Goal: Information Seeking & Learning: Find specific fact

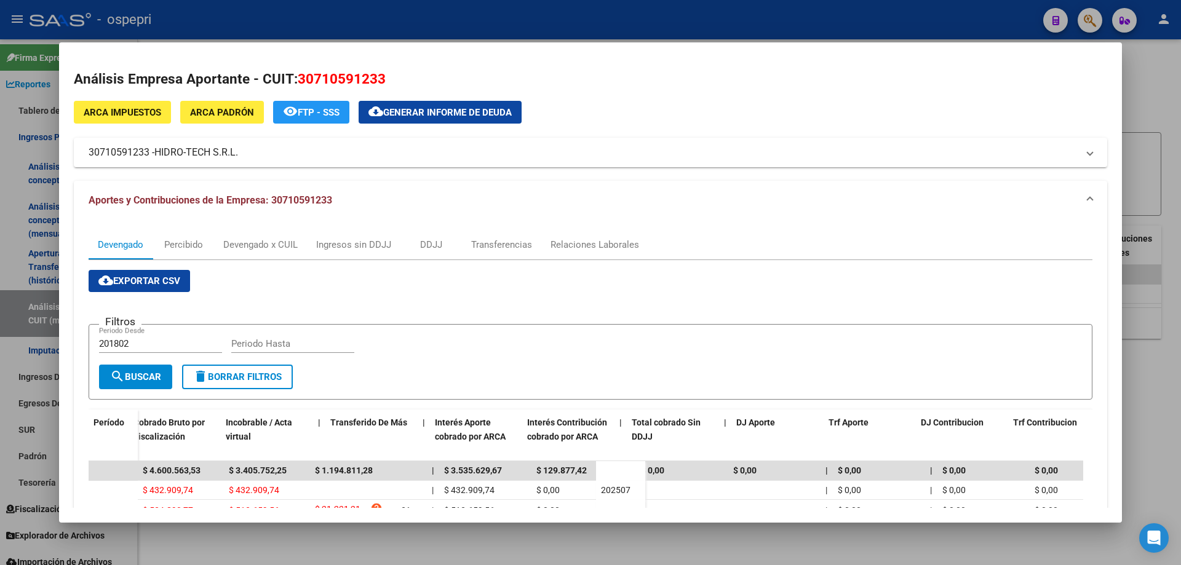
scroll to position [0, 508]
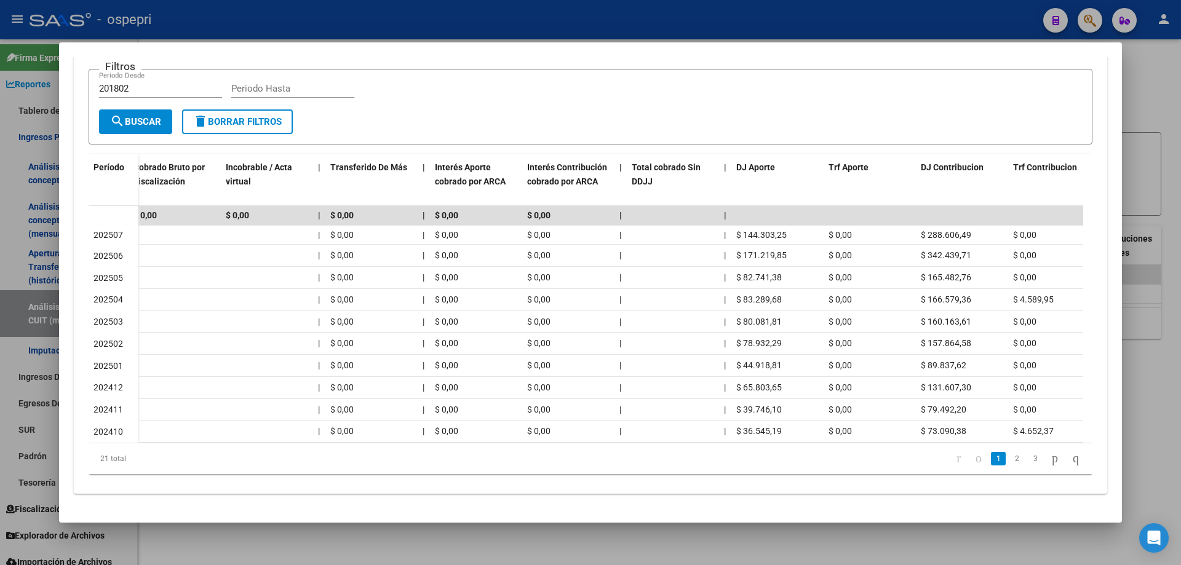
click at [1162, 101] on div at bounding box center [590, 282] width 1181 height 565
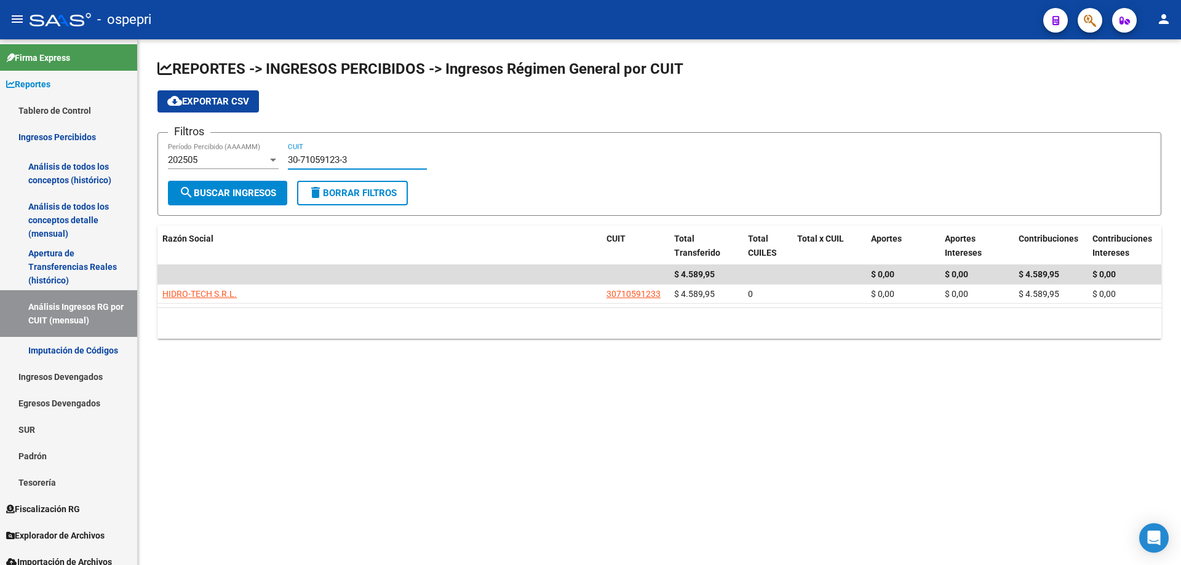
click at [369, 161] on input "30-71059123-3" at bounding box center [357, 159] width 139 height 11
paste input "0943856-1"
type input "30-70943856-1"
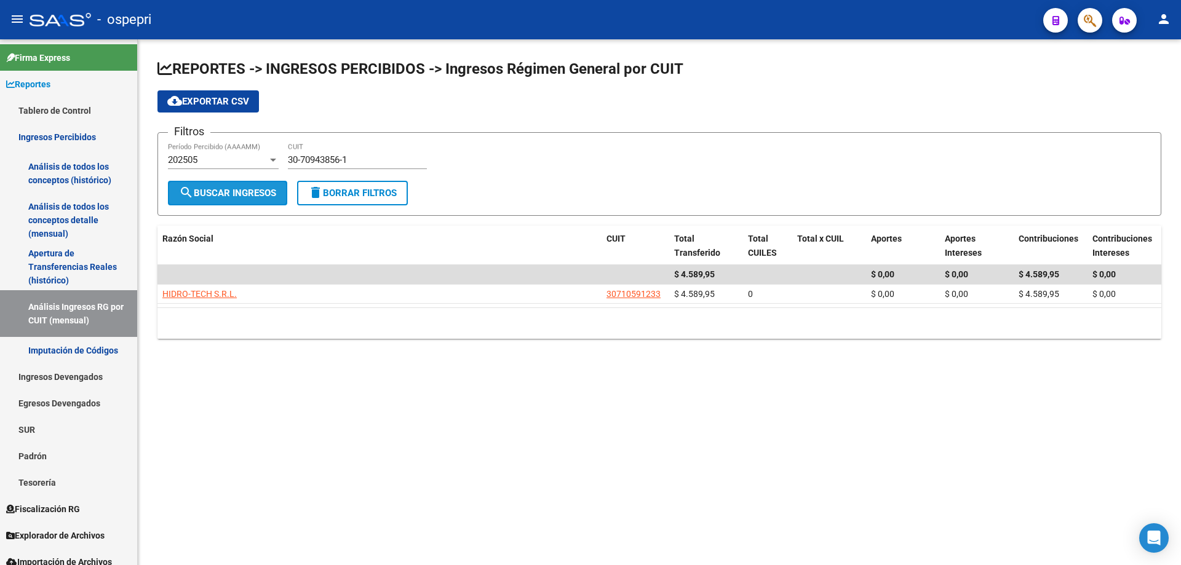
click at [247, 197] on span "search Buscar Ingresos" at bounding box center [227, 193] width 97 height 11
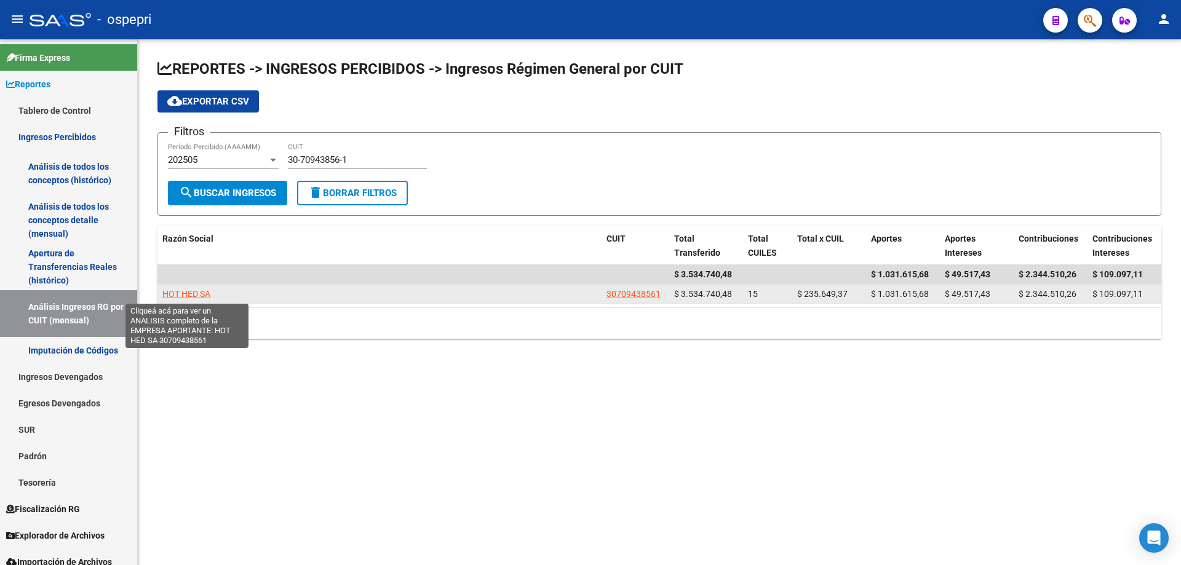
click at [181, 291] on span "HOT HED SA" at bounding box center [186, 294] width 48 height 10
type textarea "30709438561"
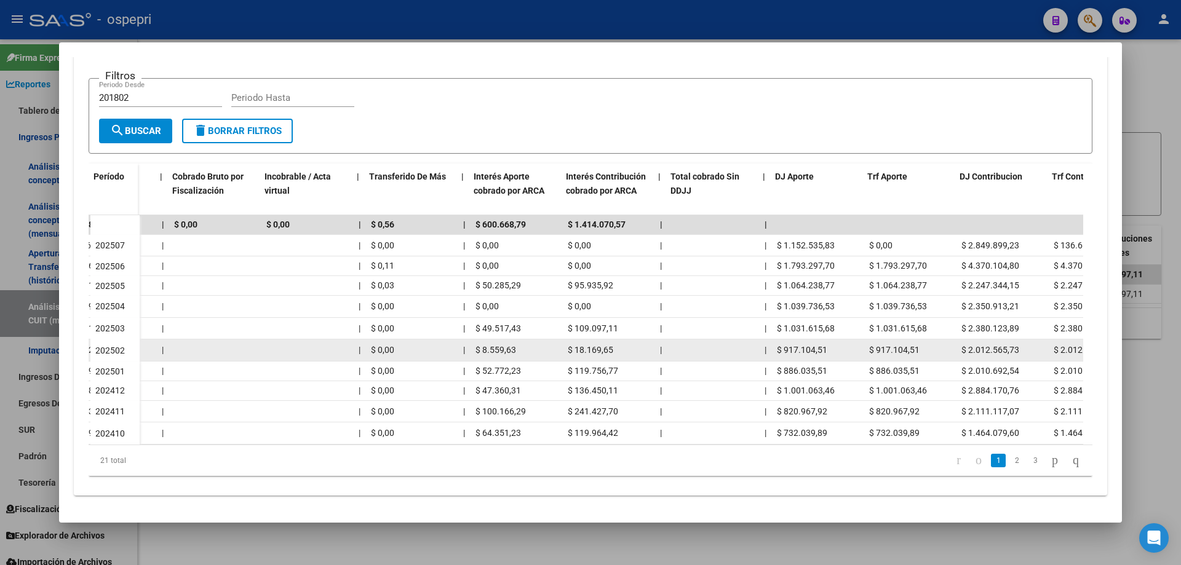
scroll to position [0, 469]
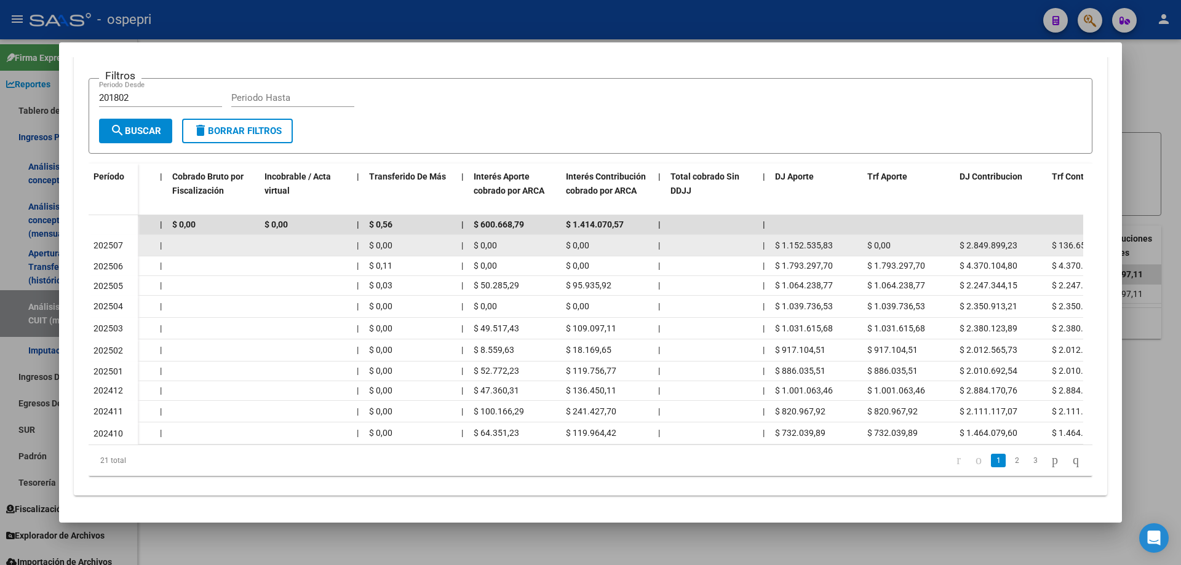
drag, startPoint x: 833, startPoint y: 245, endPoint x: 781, endPoint y: 244, distance: 52.3
click at [781, 244] on div "$ 1.152.535,83" at bounding box center [816, 246] width 82 height 14
copy span "1.152.535,83"
click at [1008, 241] on span "$ 2.849.899,23" at bounding box center [989, 246] width 58 height 10
drag, startPoint x: 1019, startPoint y: 244, endPoint x: 967, endPoint y: 244, distance: 52.3
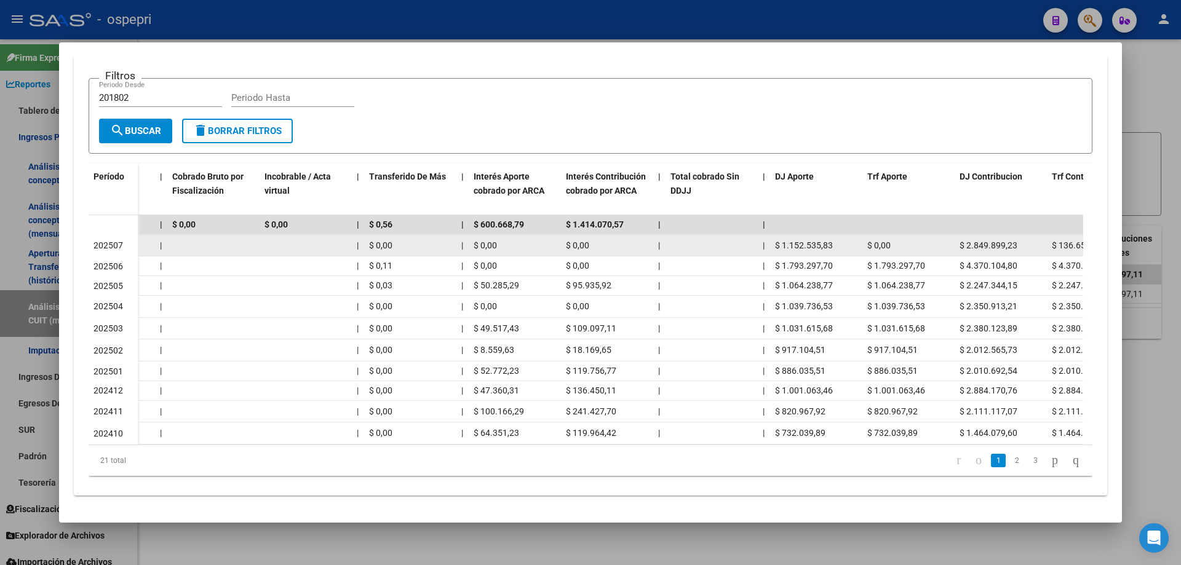
click at [967, 244] on div "$ 2.849.899,23" at bounding box center [1001, 246] width 82 height 14
copy span "2.849.899,23"
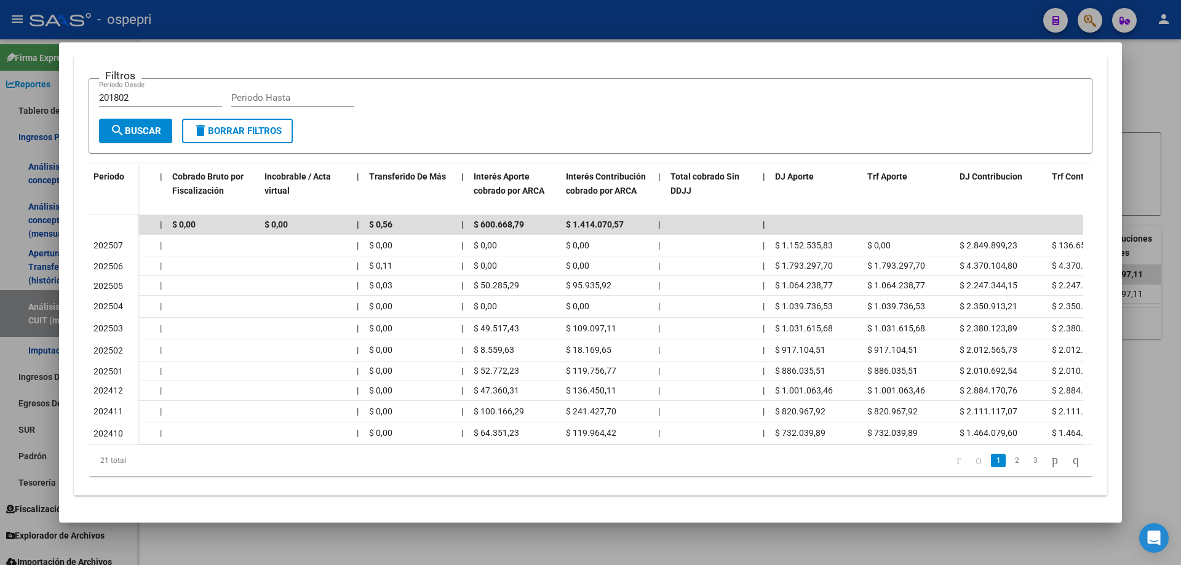
click at [1145, 100] on div at bounding box center [590, 282] width 1181 height 565
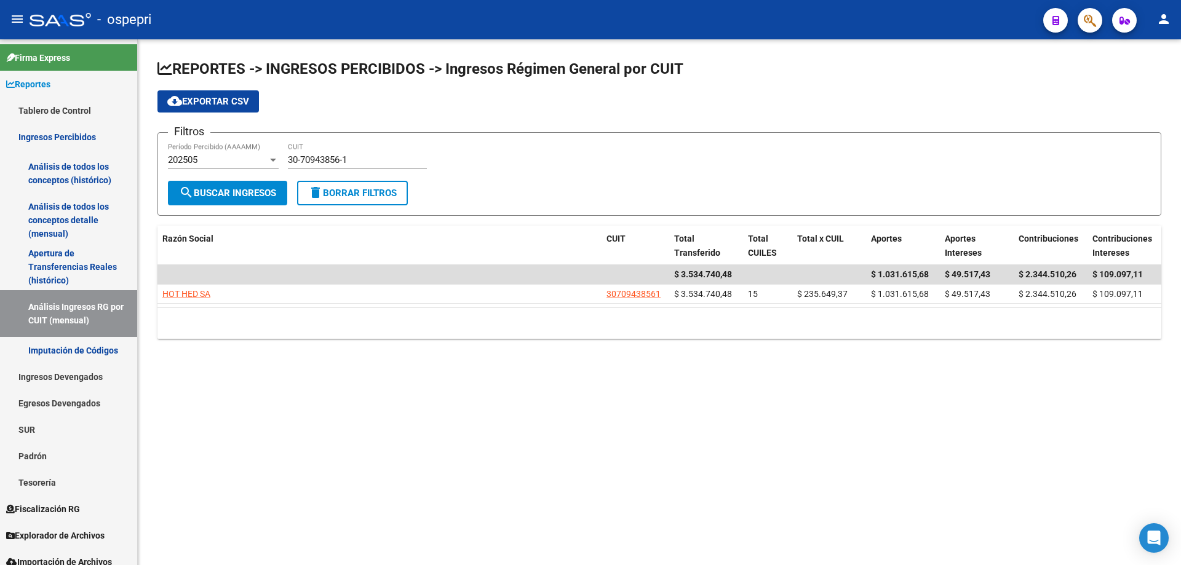
click at [453, 460] on mat-sidenav-content "REPORTES -> INGRESOS PERCIBIDOS -> Ingresos Régimen General por CUIT cloud_down…" at bounding box center [659, 302] width 1043 height 526
click at [479, 397] on mat-sidenav-content "REPORTES -> INGRESOS PERCIBIDOS -> Ingresos Régimen General por CUIT cloud_down…" at bounding box center [659, 302] width 1043 height 526
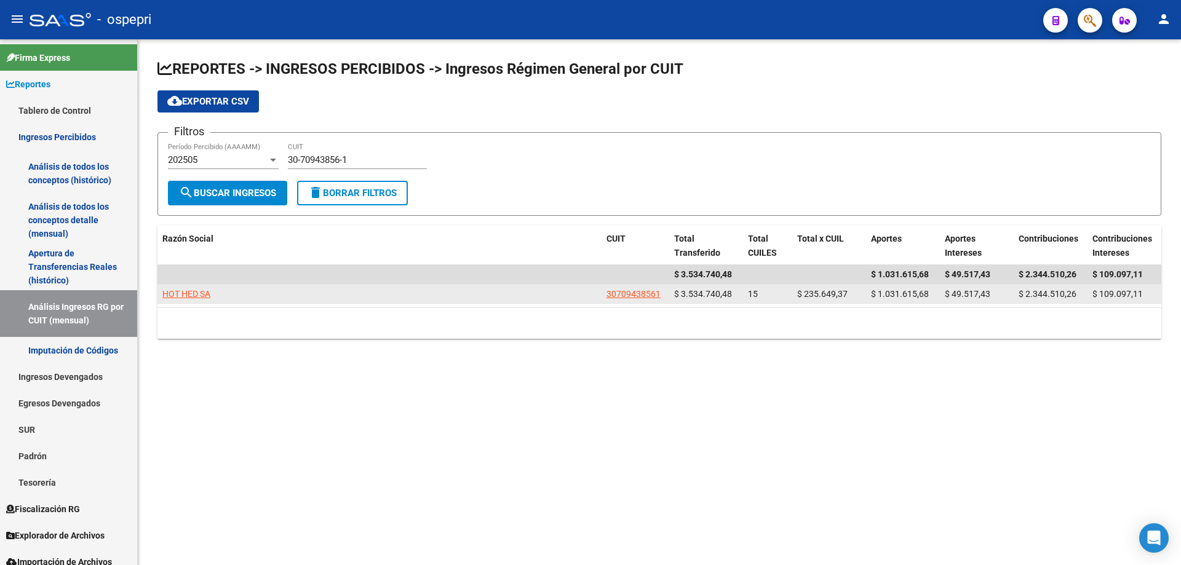
click at [423, 299] on div "HOT HED SA" at bounding box center [379, 294] width 434 height 14
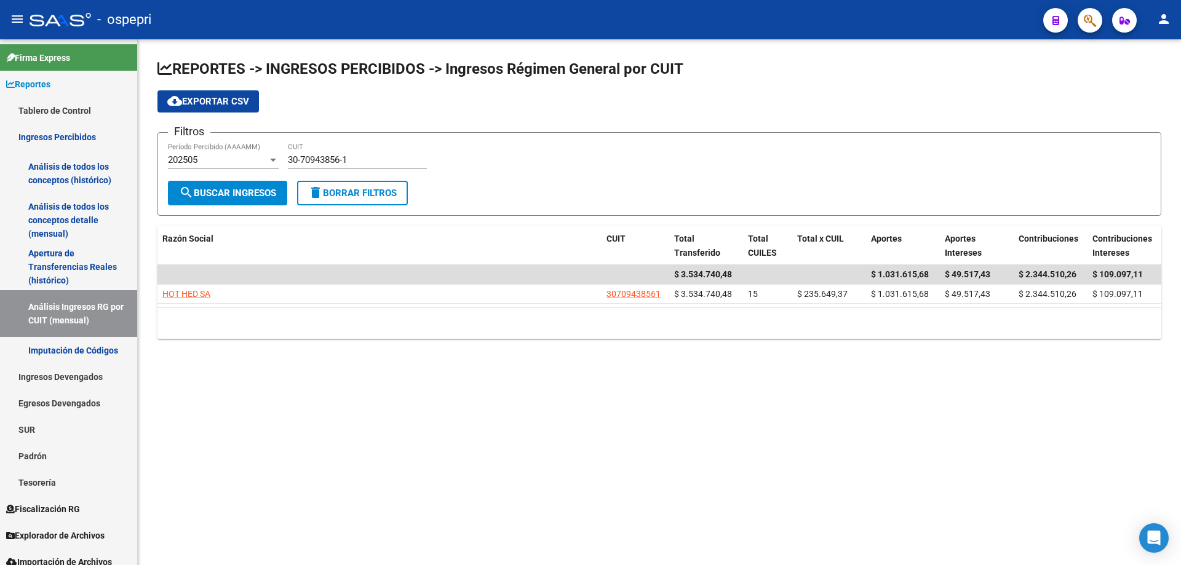
drag, startPoint x: 413, startPoint y: 383, endPoint x: 424, endPoint y: 369, distance: 18.0
click at [416, 379] on mat-sidenav-content "REPORTES -> INGRESOS PERCIBIDOS -> Ingresos Régimen General por CUIT cloud_down…" at bounding box center [659, 302] width 1043 height 526
click at [371, 158] on input "30-70943856-1" at bounding box center [357, 159] width 139 height 11
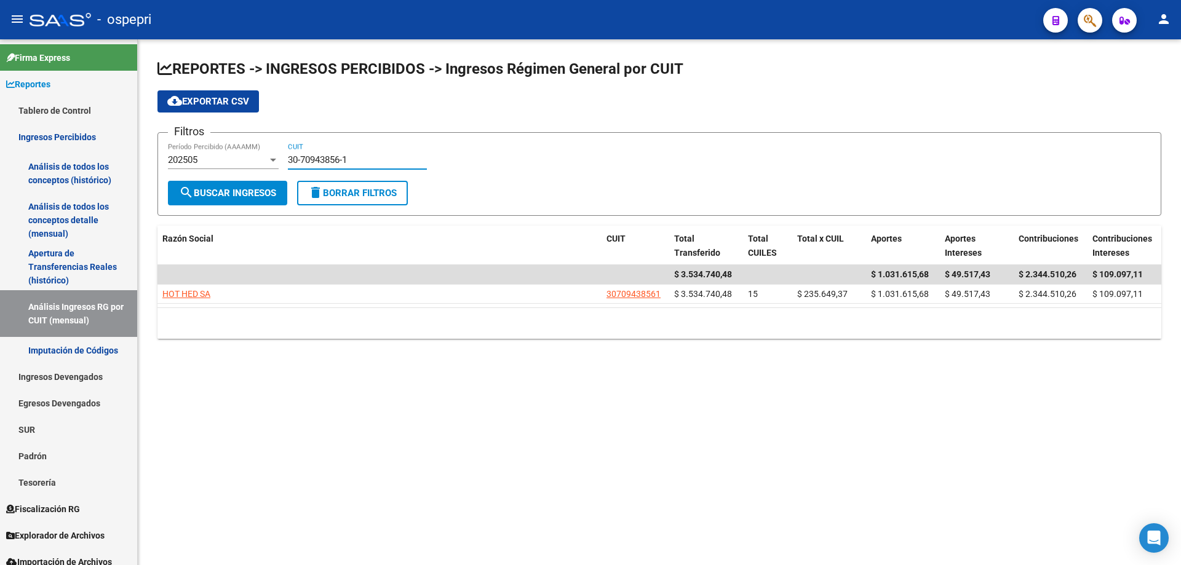
paste input "68475-9"
type input "30-70968475-9"
click at [231, 197] on span "search Buscar Ingresos" at bounding box center [227, 193] width 97 height 11
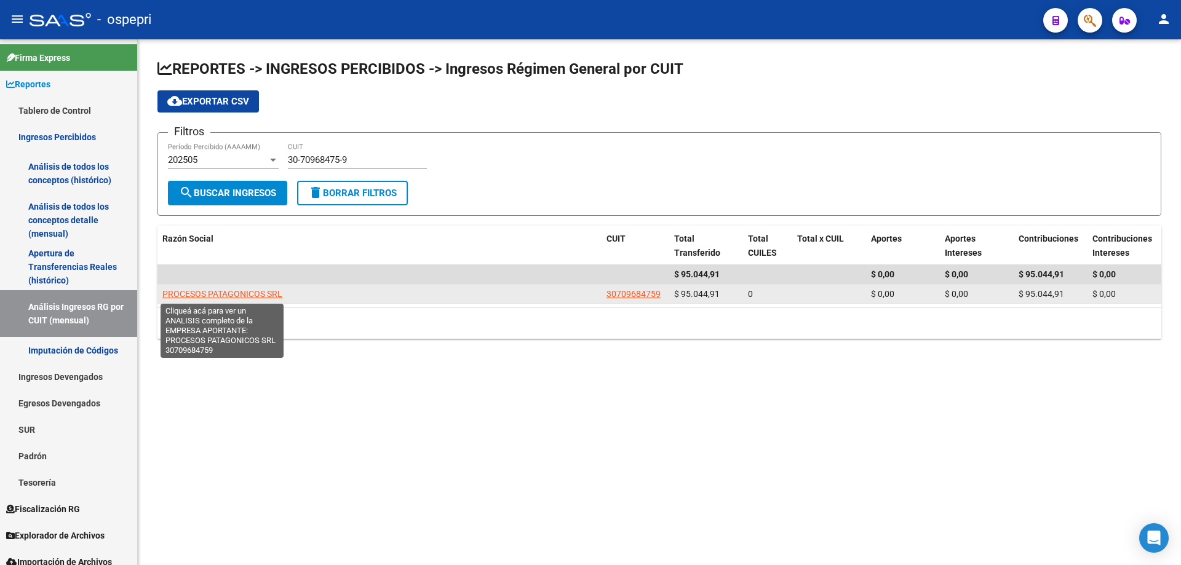
click at [214, 295] on span "PROCESOS PATAGONICOS SRL" at bounding box center [222, 294] width 120 height 10
type textarea "30709684759"
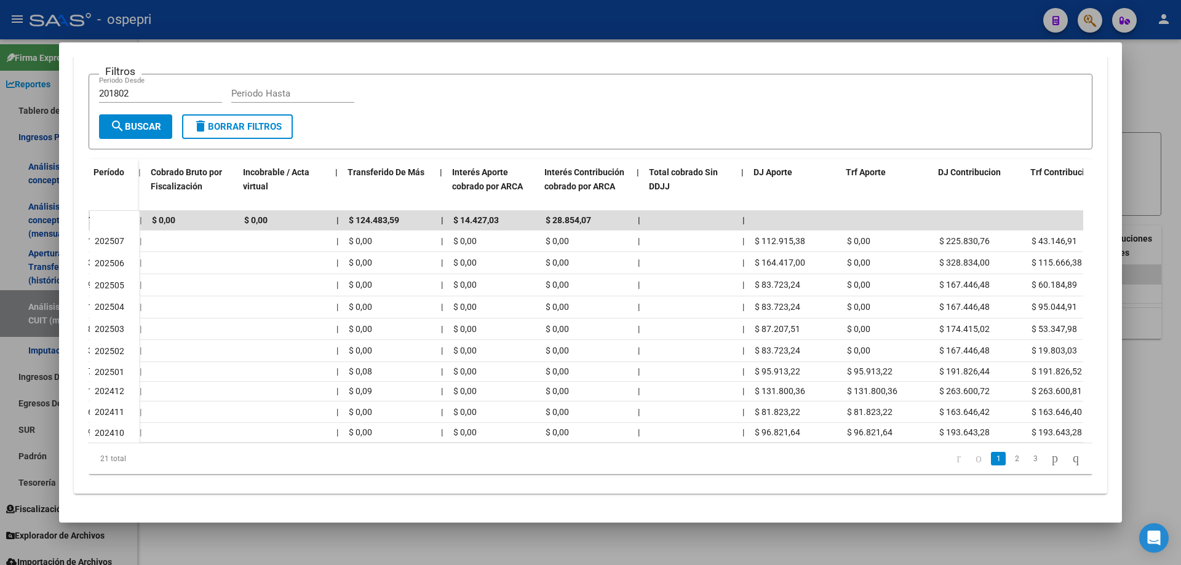
scroll to position [0, 525]
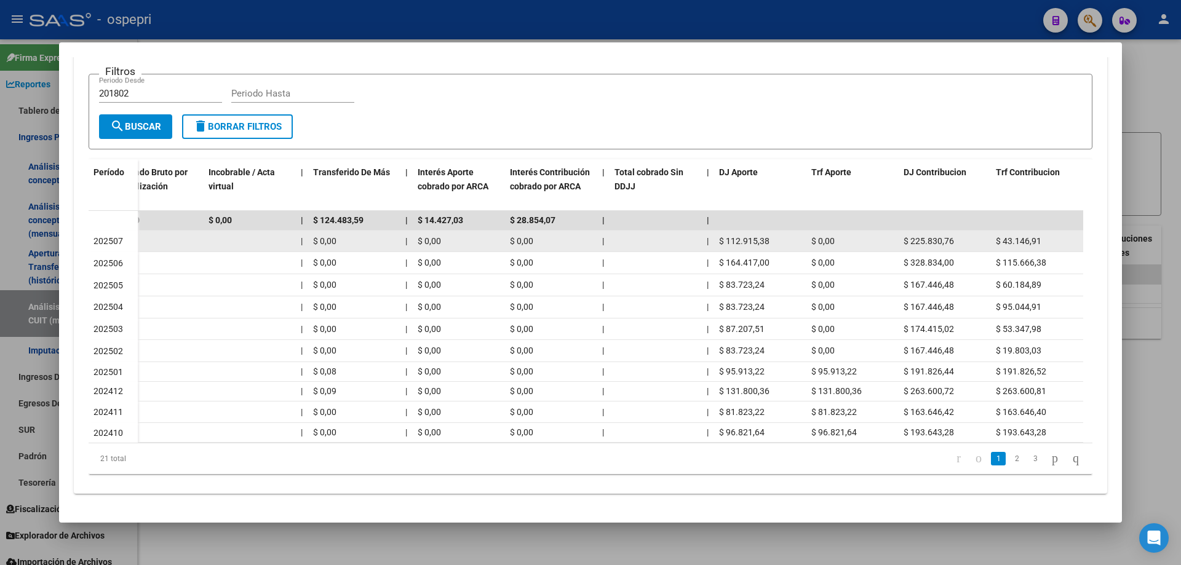
drag, startPoint x: 776, startPoint y: 225, endPoint x: 762, endPoint y: 227, distance: 13.7
click at [727, 234] on div "$ 112.915,38" at bounding box center [760, 241] width 82 height 14
copy span "112.915,38"
drag, startPoint x: 955, startPoint y: 223, endPoint x: 911, endPoint y: 223, distance: 44.9
click at [911, 234] on div "$ 225.830,76" at bounding box center [945, 241] width 82 height 14
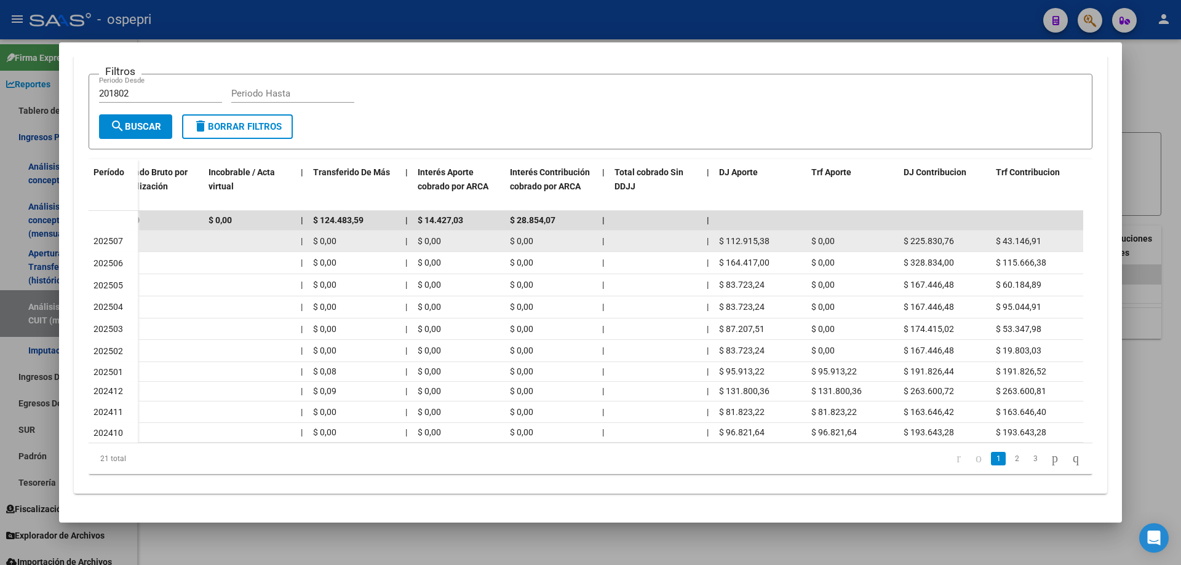
copy span "225.830,76"
